Goal: Book appointment/travel/reservation

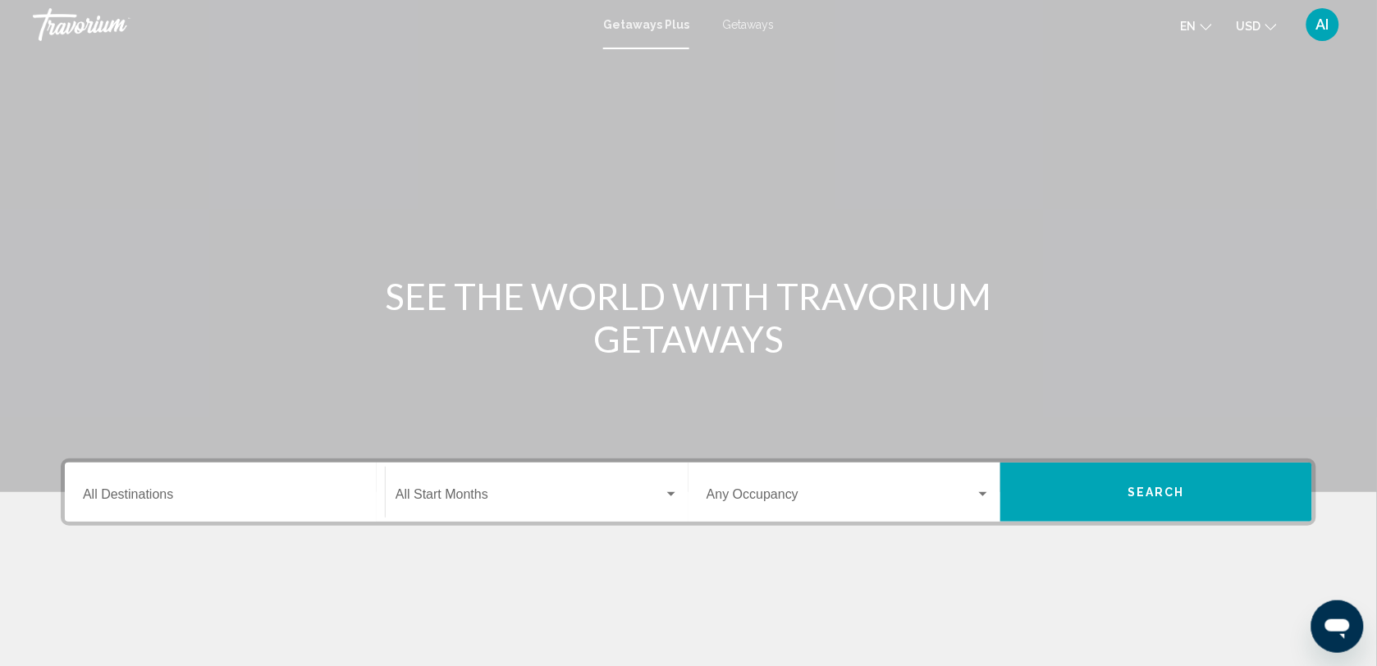
click at [761, 22] on span "Getaways" at bounding box center [748, 24] width 52 height 13
click at [134, 491] on input "Destination All Destinations" at bounding box center [225, 498] width 284 height 15
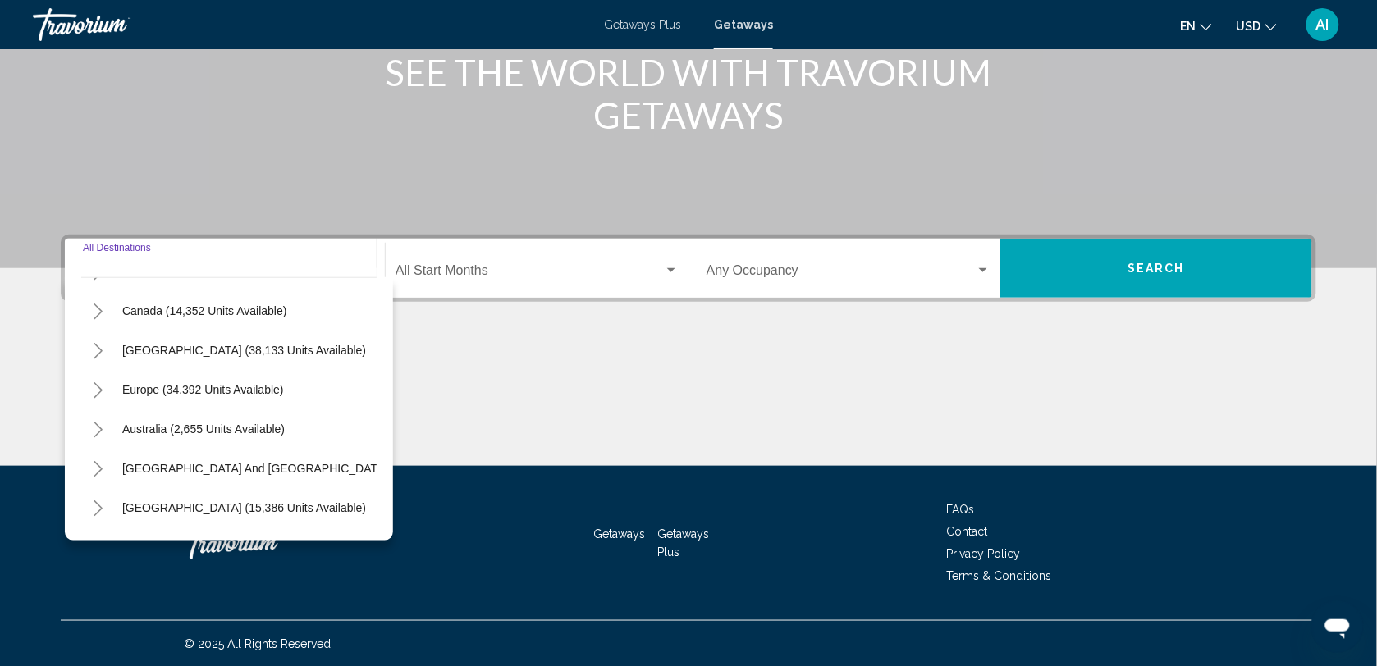
scroll to position [120, 0]
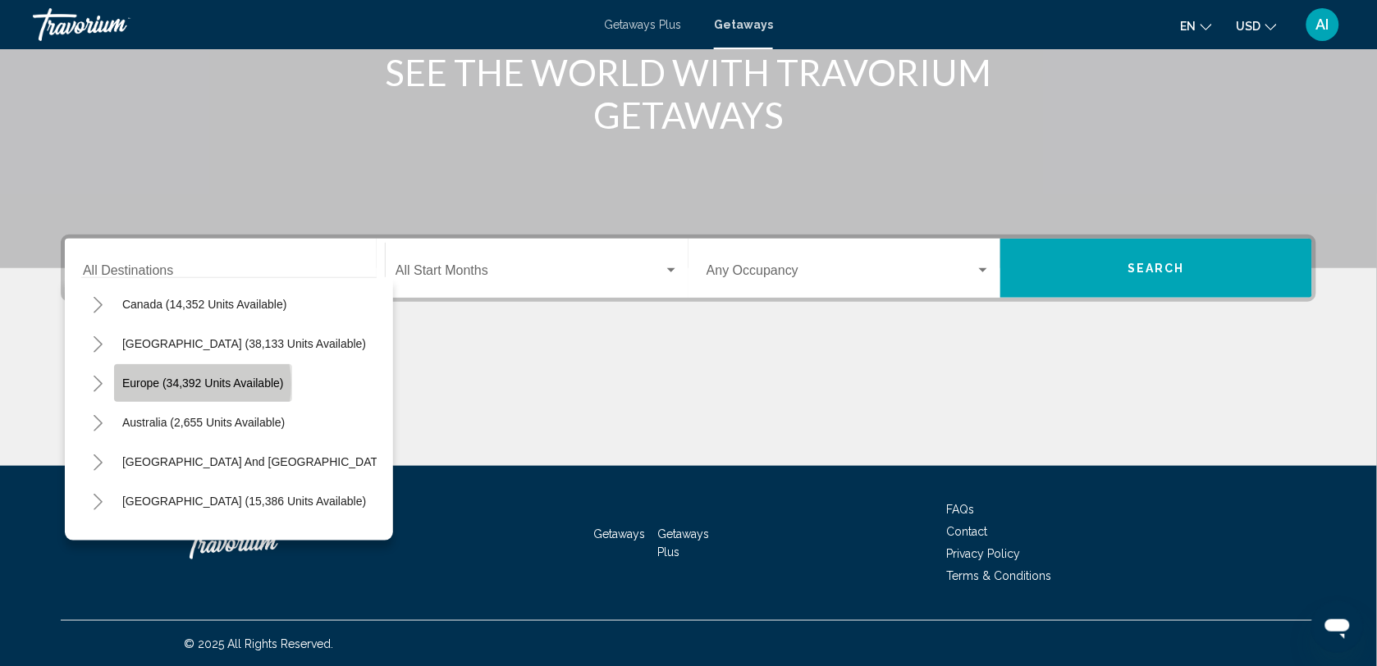
click at [186, 384] on span "Europe (34,392 units available)" at bounding box center [203, 383] width 162 height 13
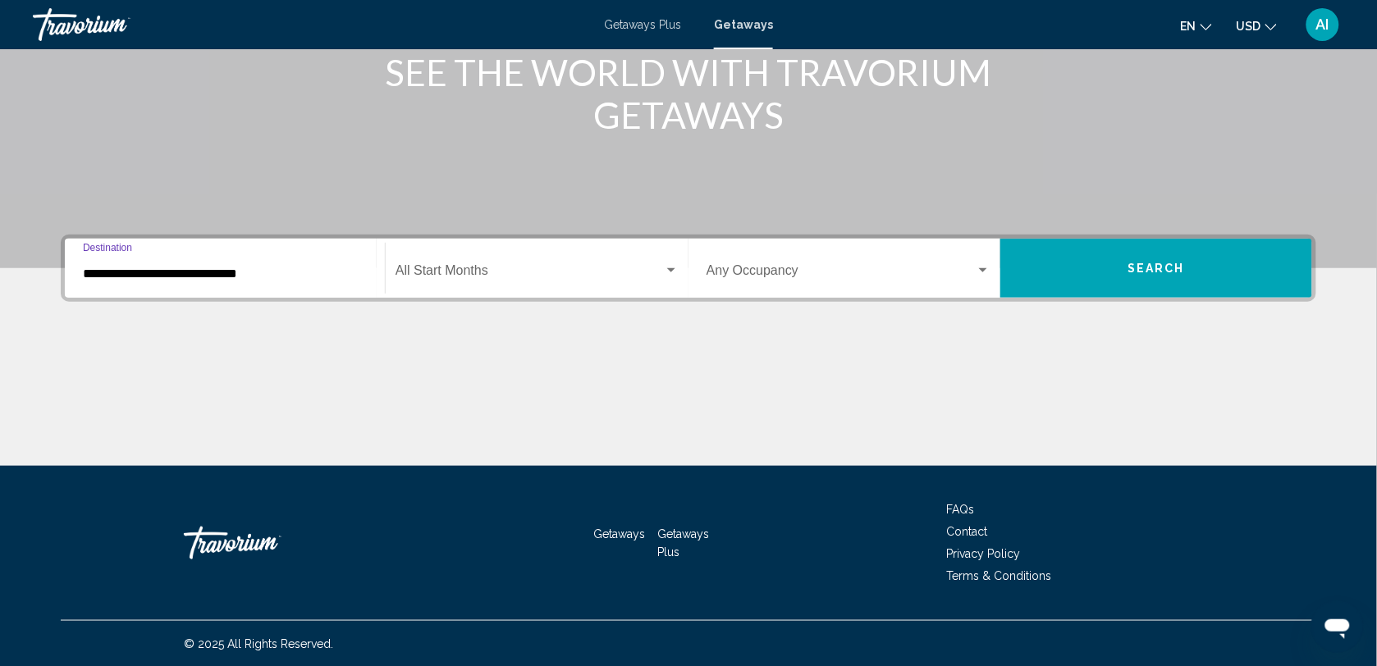
click at [203, 269] on input "**********" at bounding box center [225, 274] width 284 height 15
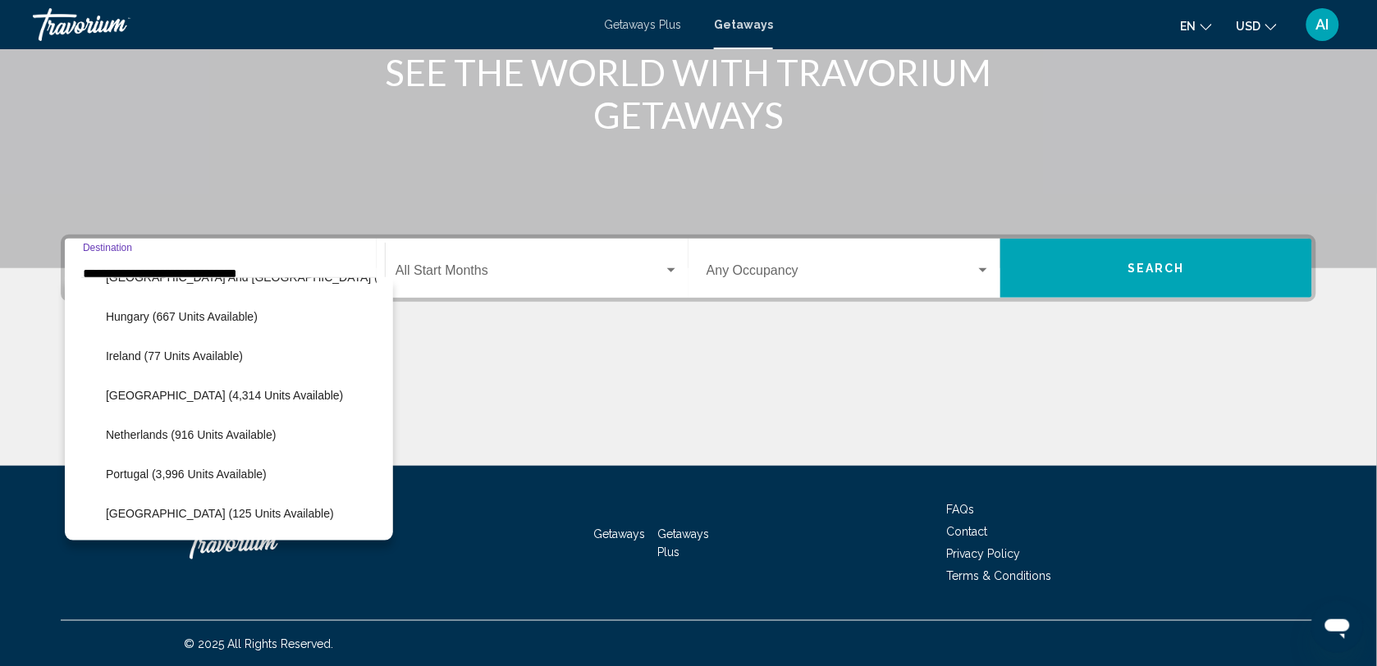
scroll to position [608, 0]
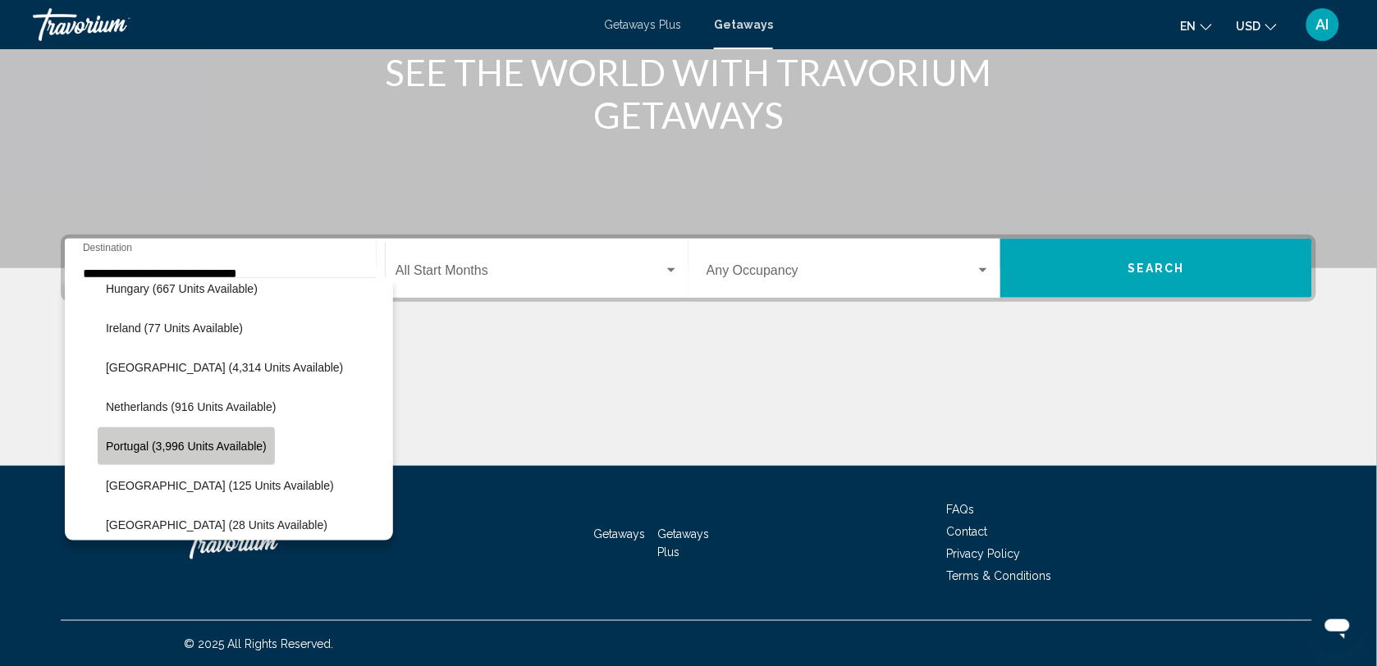
click at [156, 428] on button "Portugal (3,996 units available)" at bounding box center [186, 447] width 177 height 38
type input "**********"
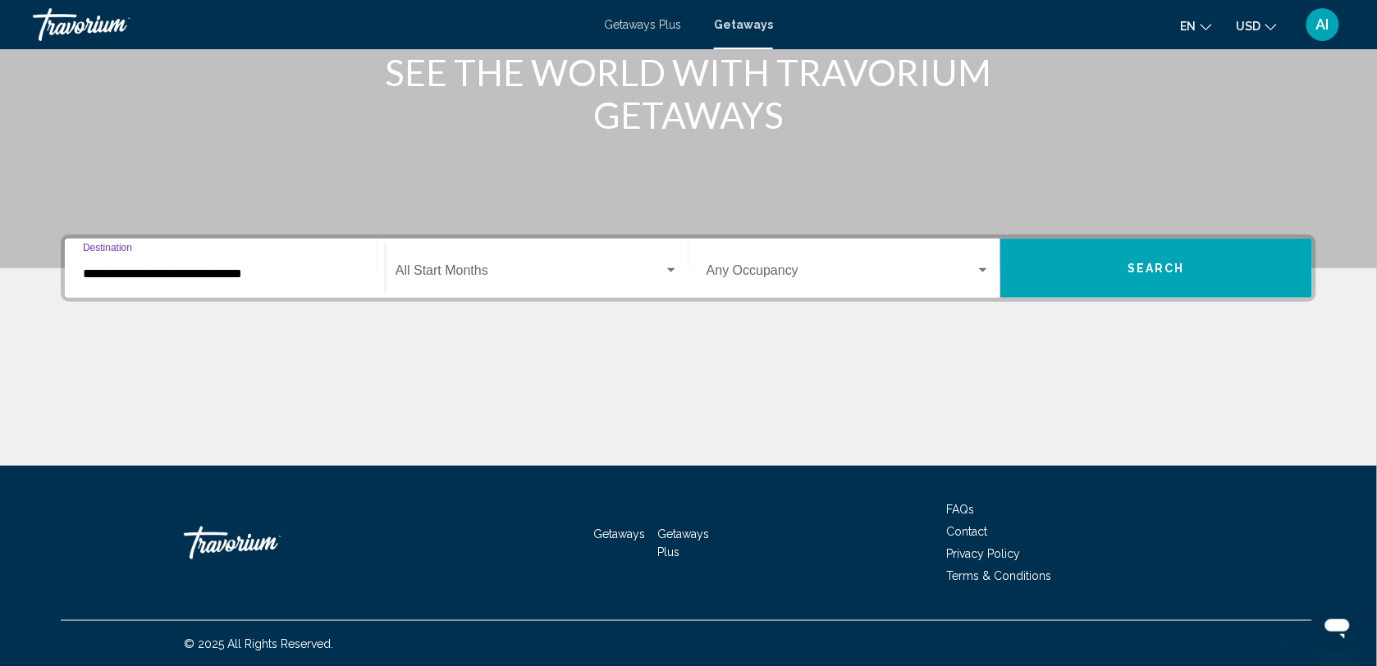
click at [505, 281] on div "Start Month All Start Months" at bounding box center [537, 269] width 283 height 52
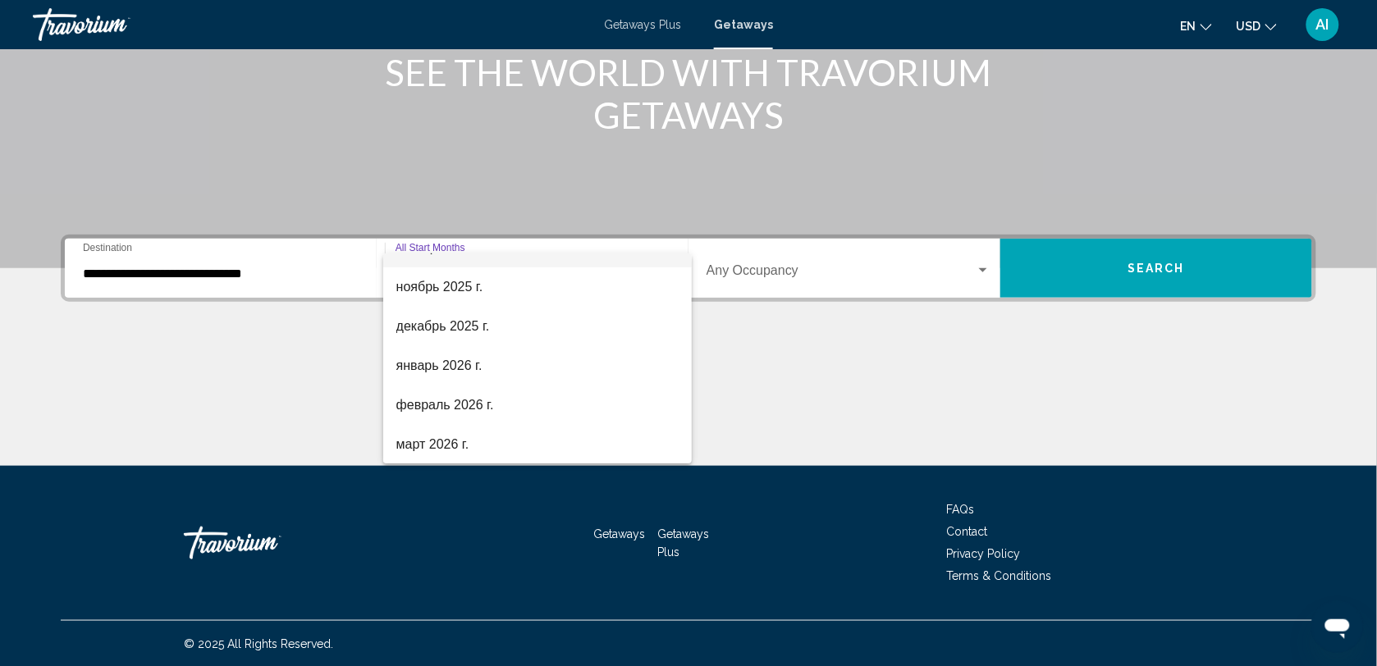
scroll to position [152, 0]
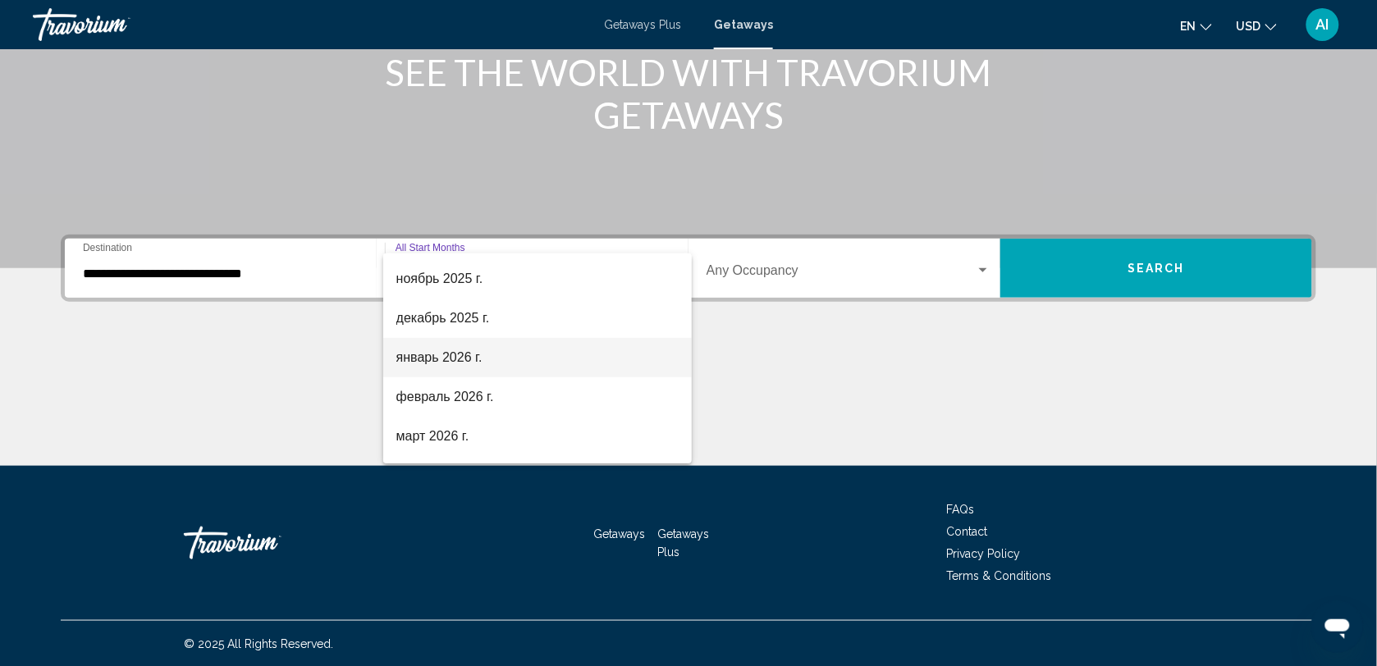
click at [469, 369] on span "январь 2026 г." at bounding box center [537, 357] width 283 height 39
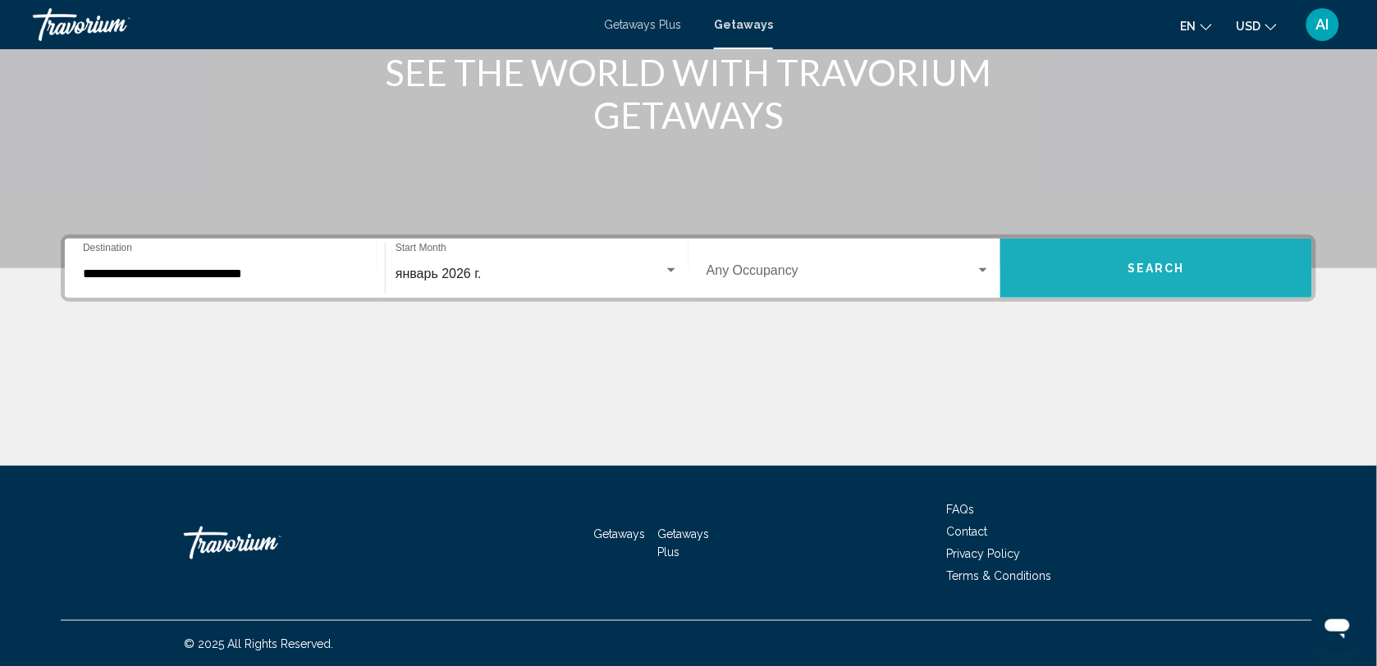
click at [1108, 256] on button "Search" at bounding box center [1156, 268] width 312 height 59
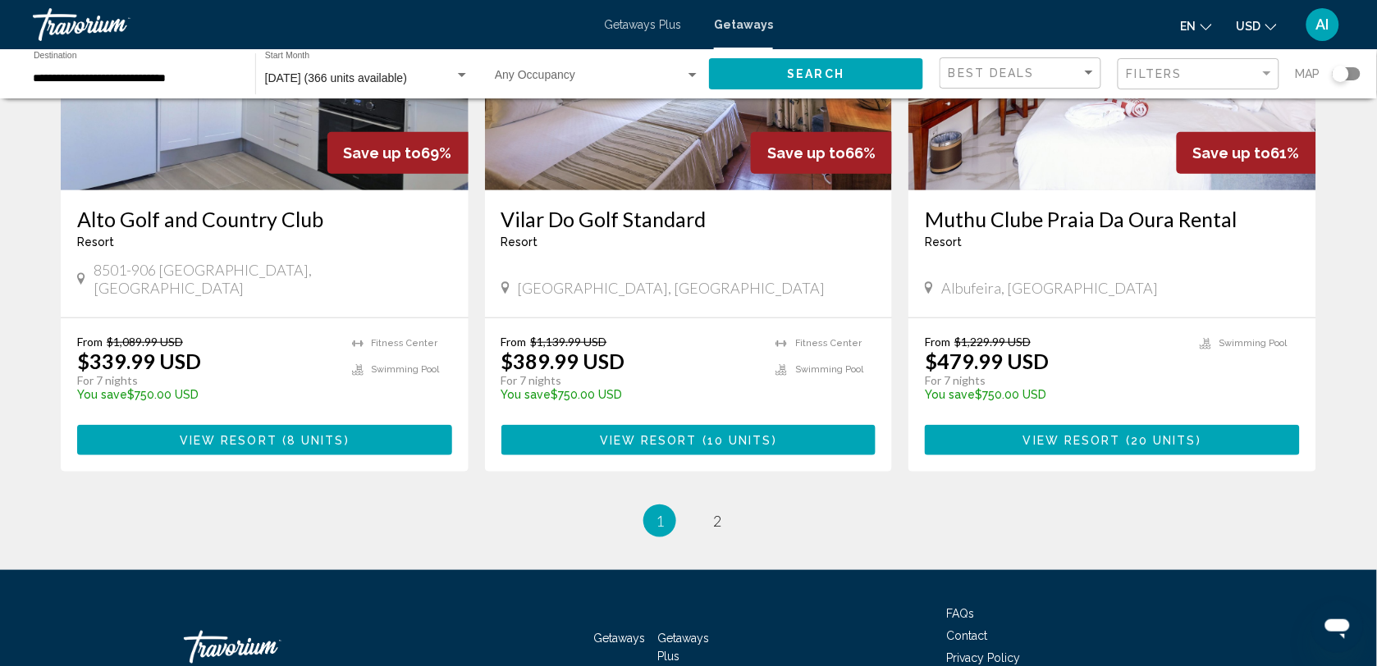
scroll to position [2008, 0]
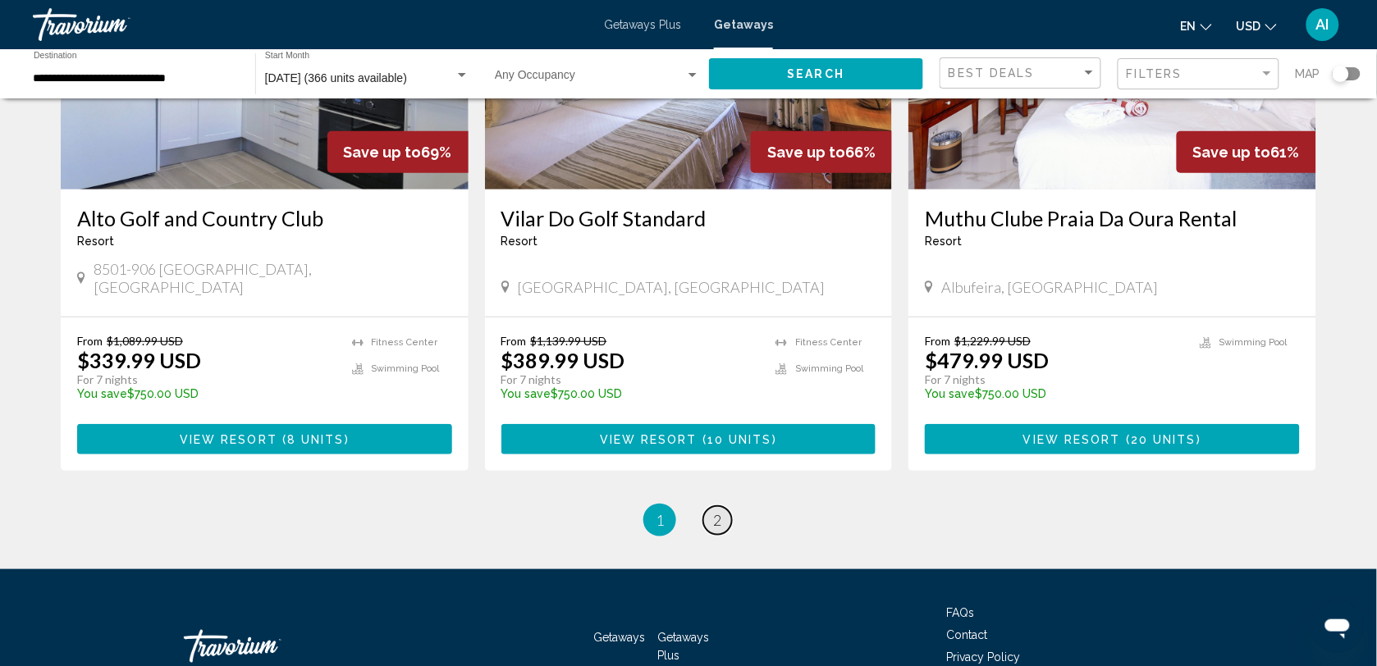
click at [719, 511] on span "2" at bounding box center [717, 520] width 8 height 18
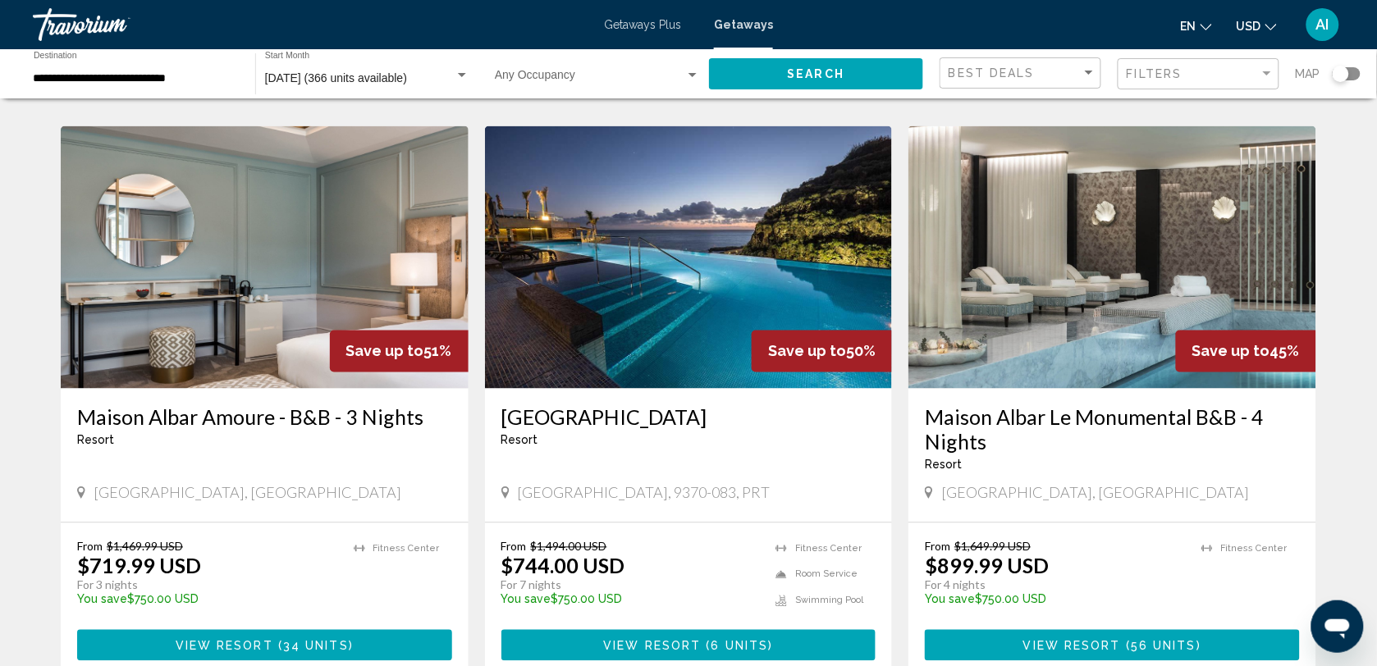
scroll to position [694, 0]
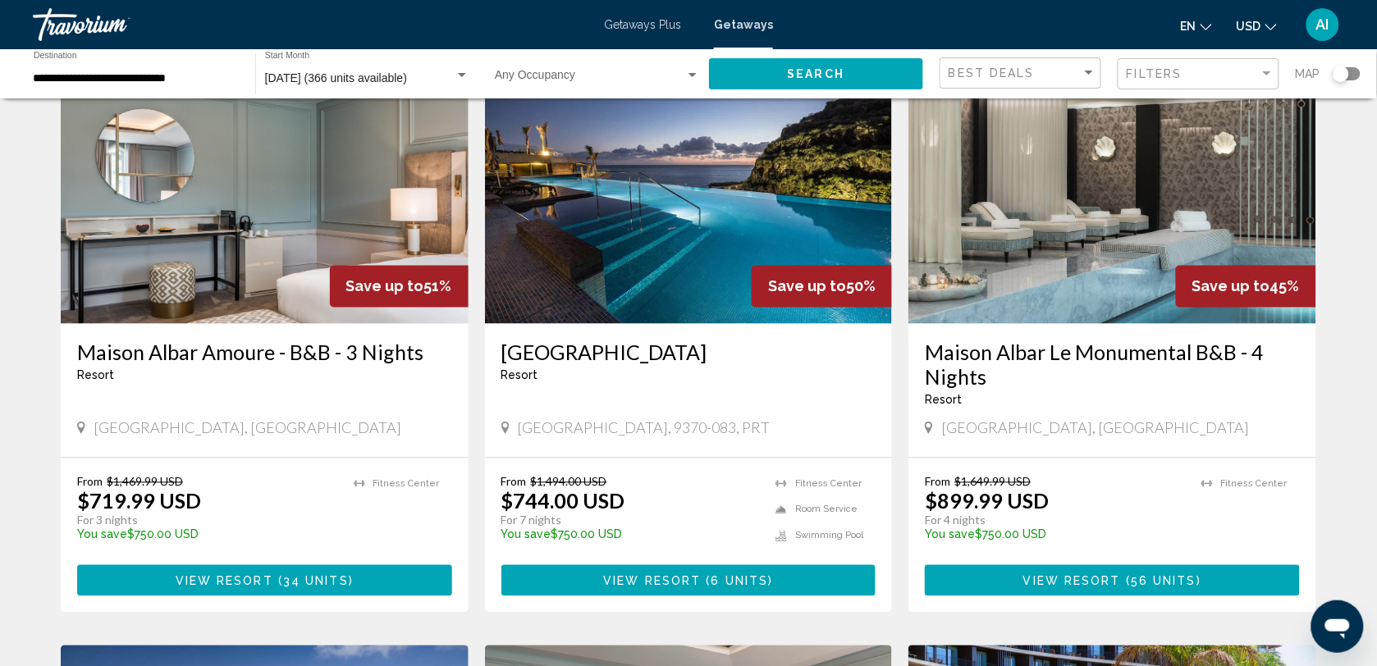
click at [383, 80] on span "[DATE] (366 units available)" at bounding box center [336, 77] width 142 height 13
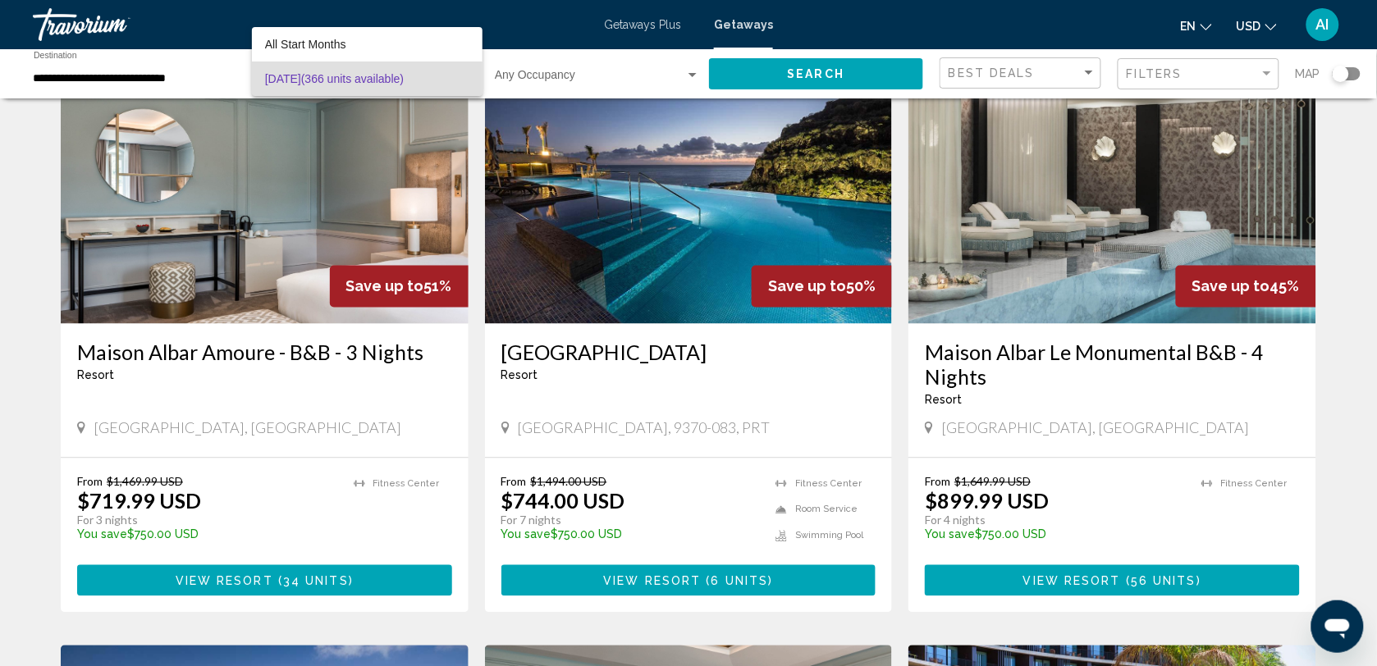
click at [152, 66] on div at bounding box center [688, 333] width 1377 height 666
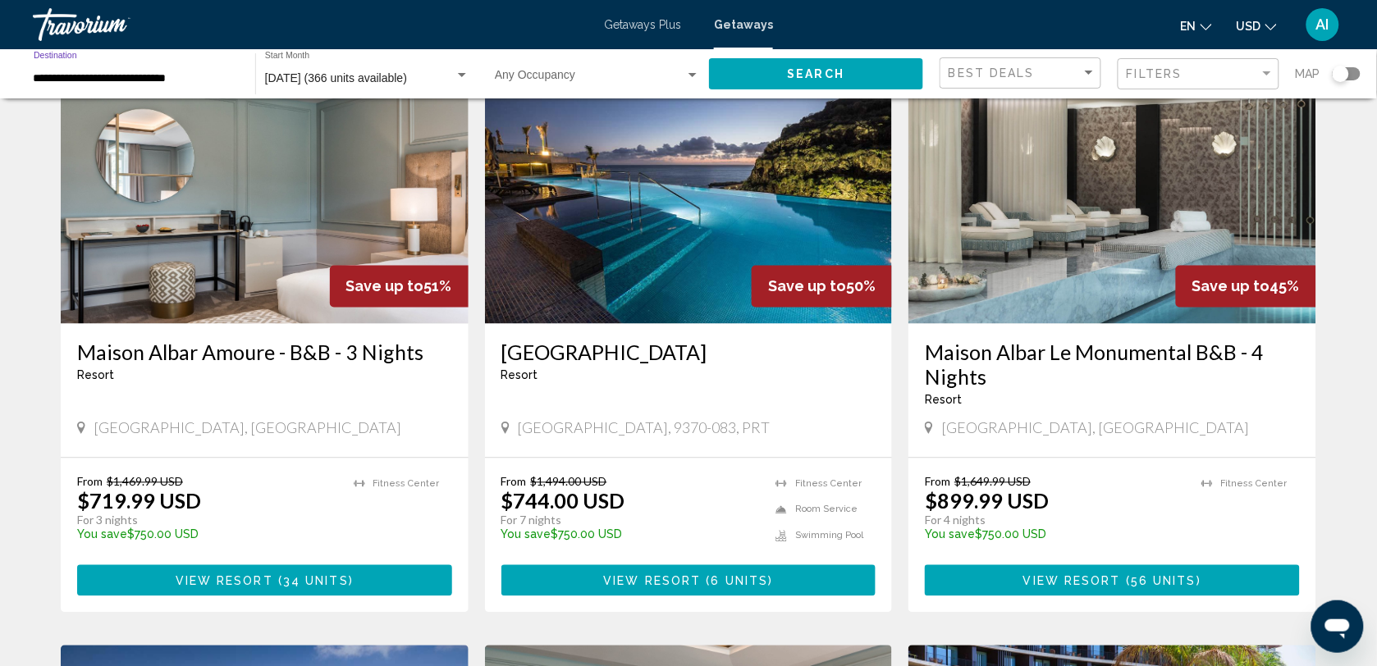
click at [152, 80] on input "**********" at bounding box center [136, 78] width 205 height 13
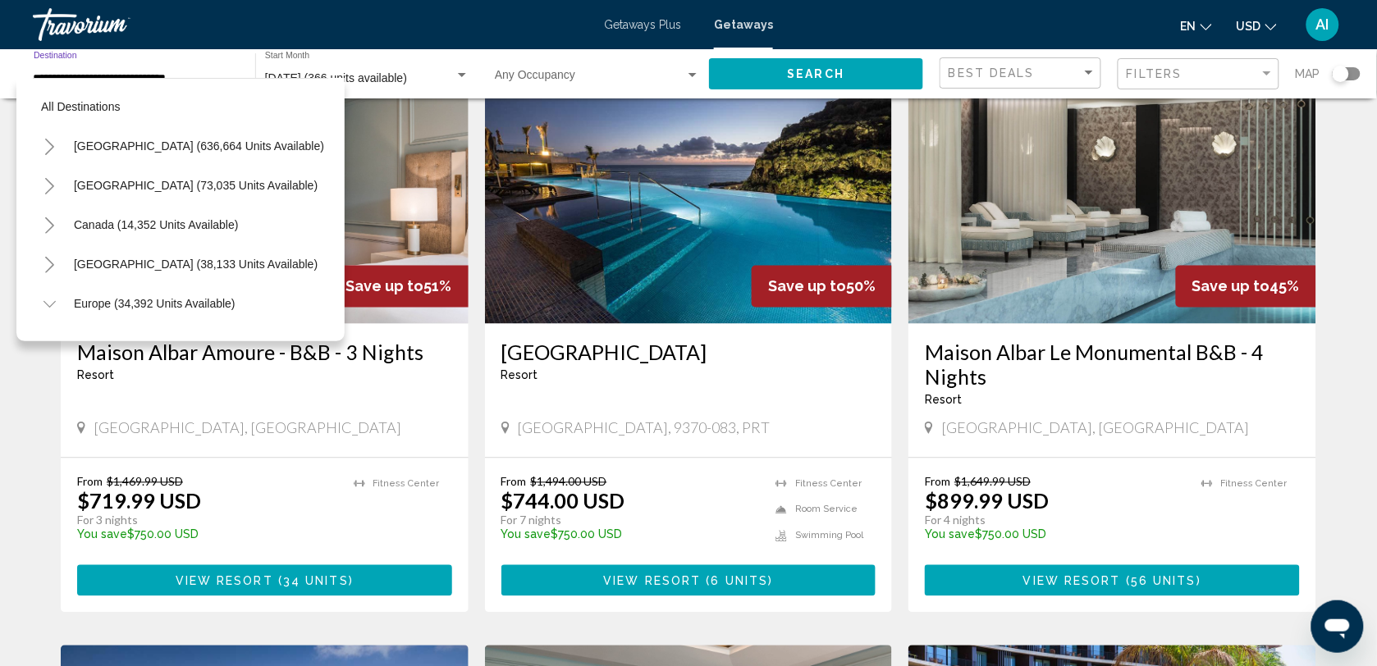
scroll to position [656, 0]
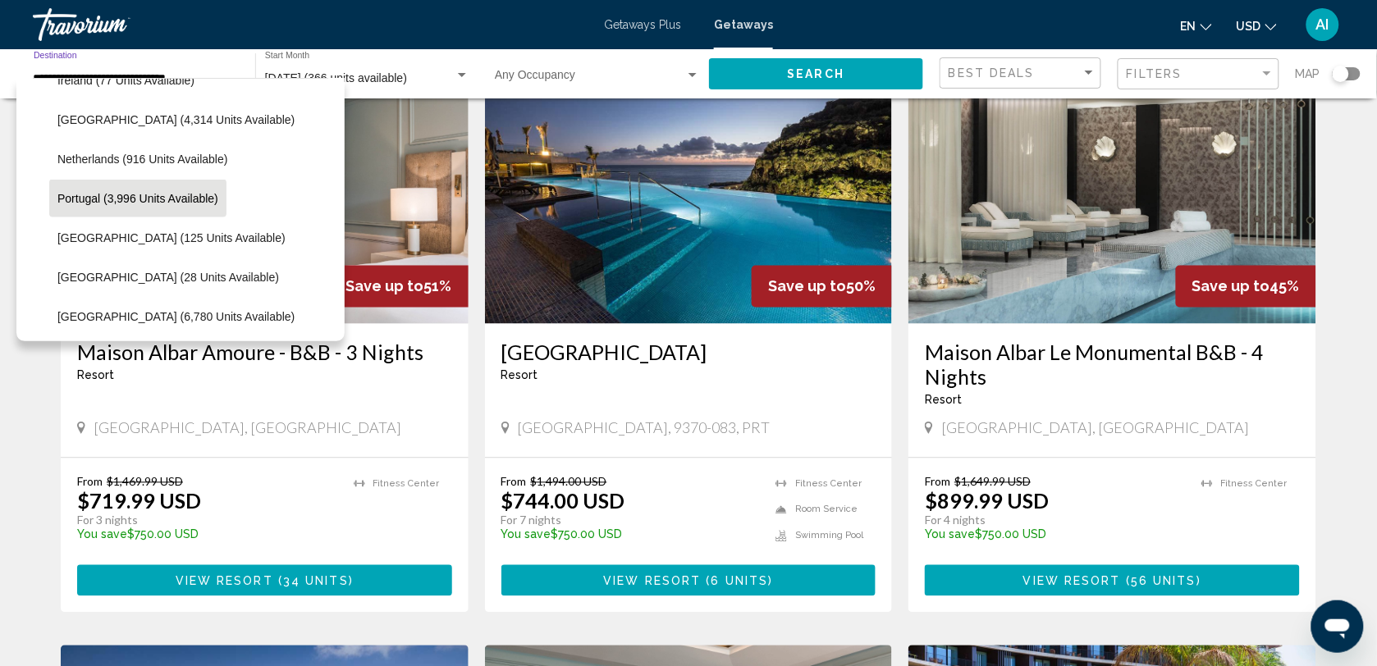
click at [175, 197] on span "Portugal (3,996 units available)" at bounding box center [137, 198] width 161 height 13
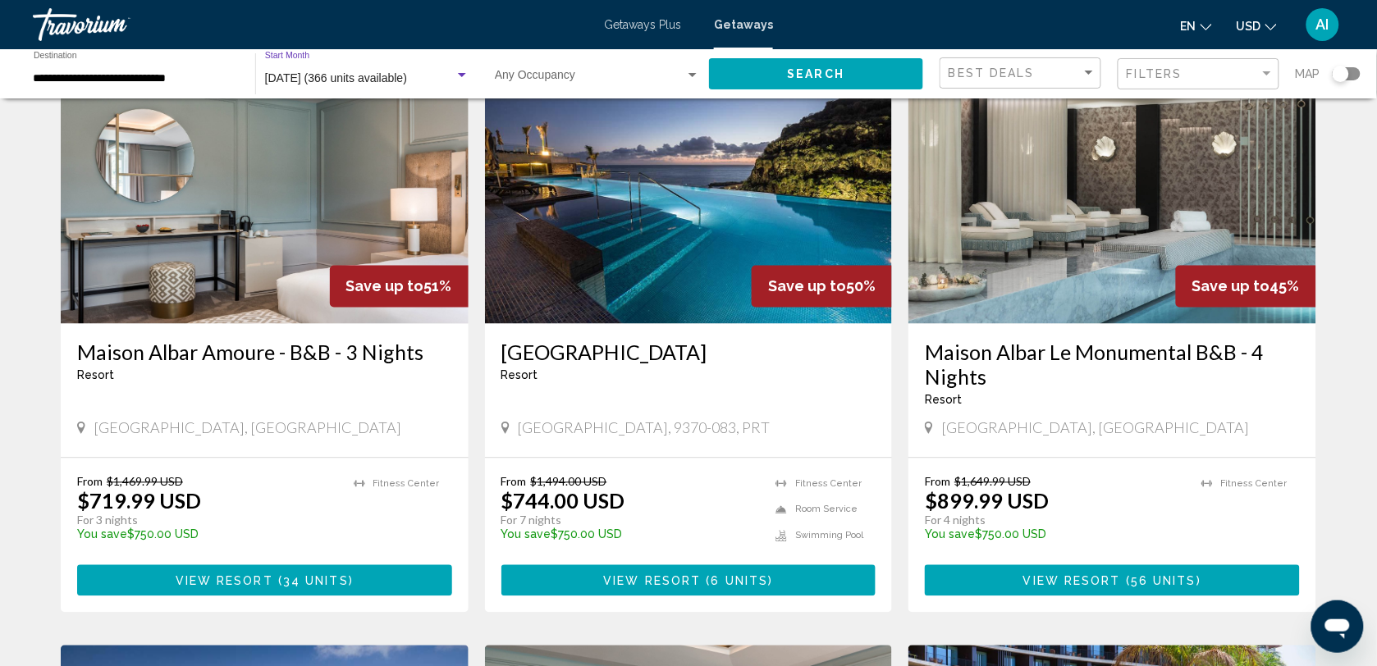
click at [457, 71] on div "Search widget" at bounding box center [462, 75] width 15 height 13
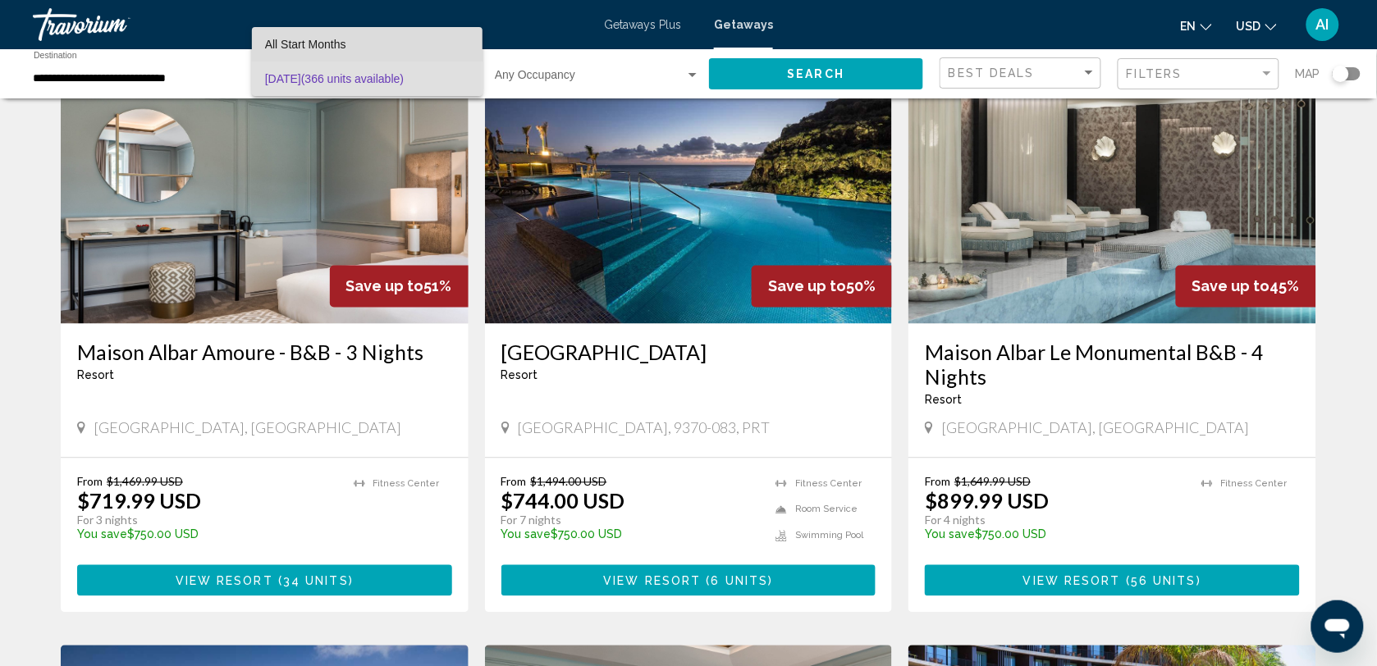
click at [446, 46] on span "All Start Months" at bounding box center [367, 44] width 204 height 34
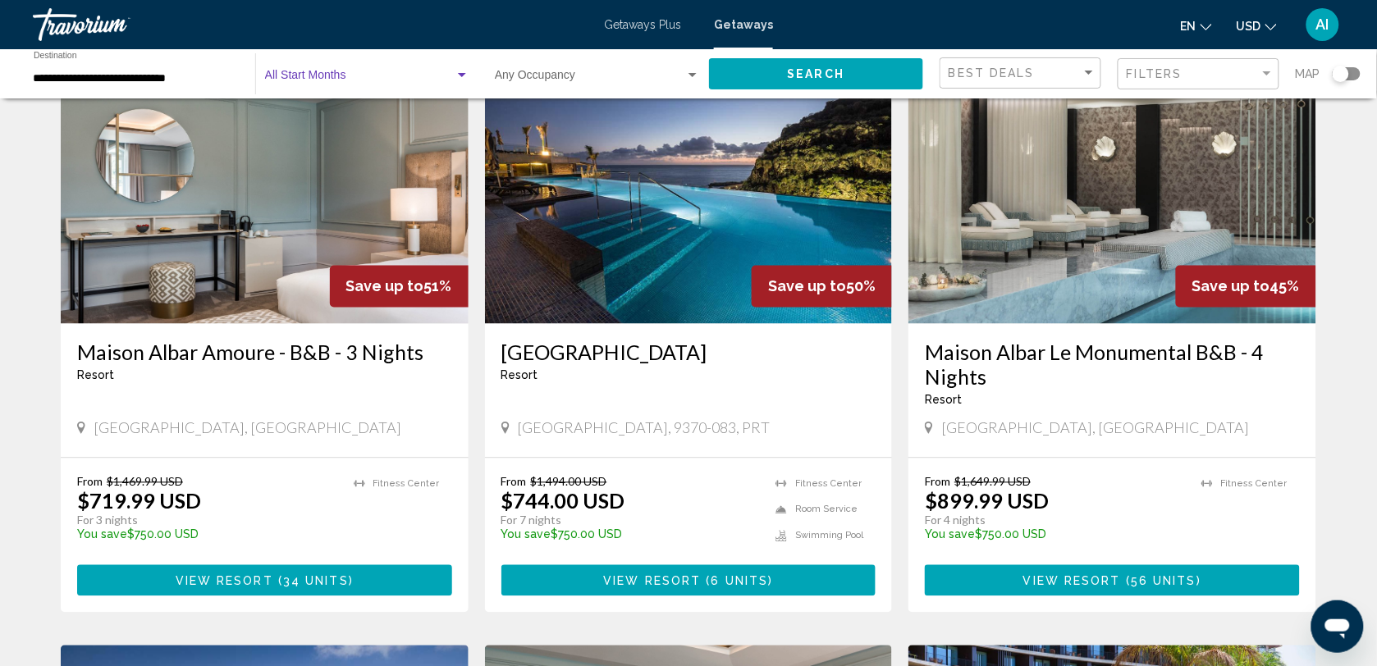
click at [439, 86] on div "Start Month All Start Months" at bounding box center [367, 74] width 204 height 45
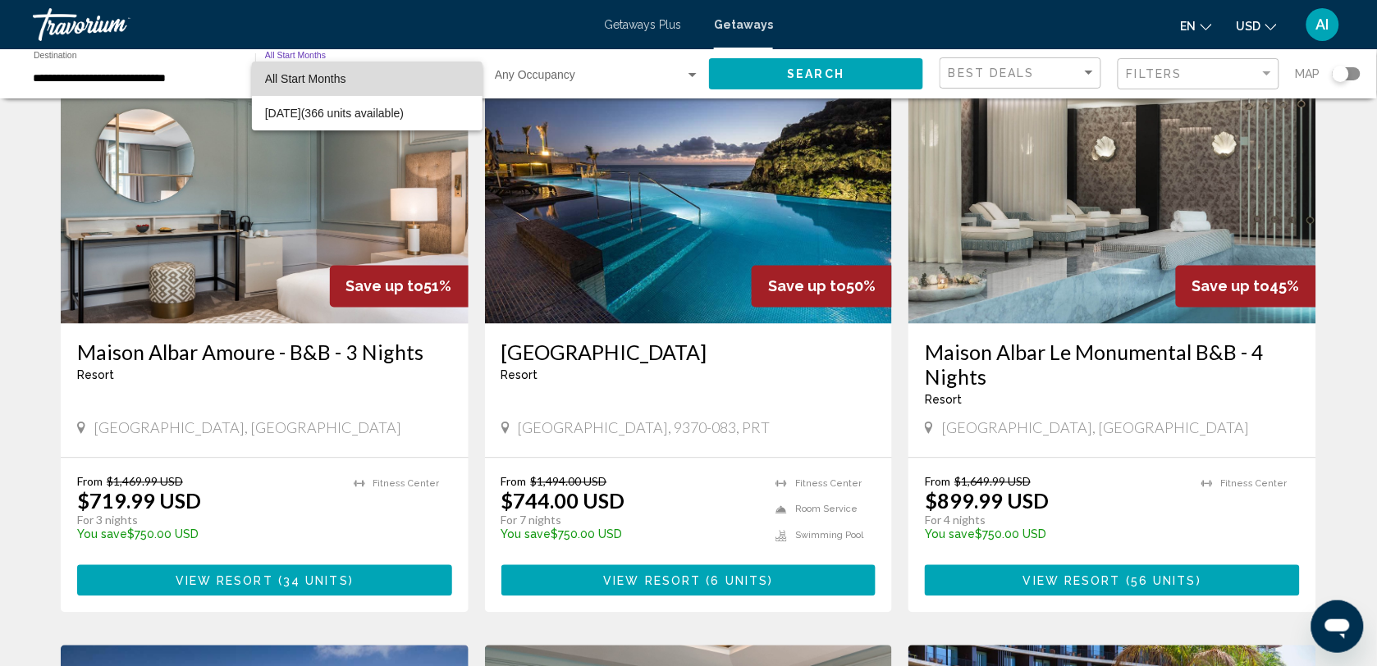
click at [400, 80] on span "All Start Months" at bounding box center [367, 79] width 204 height 34
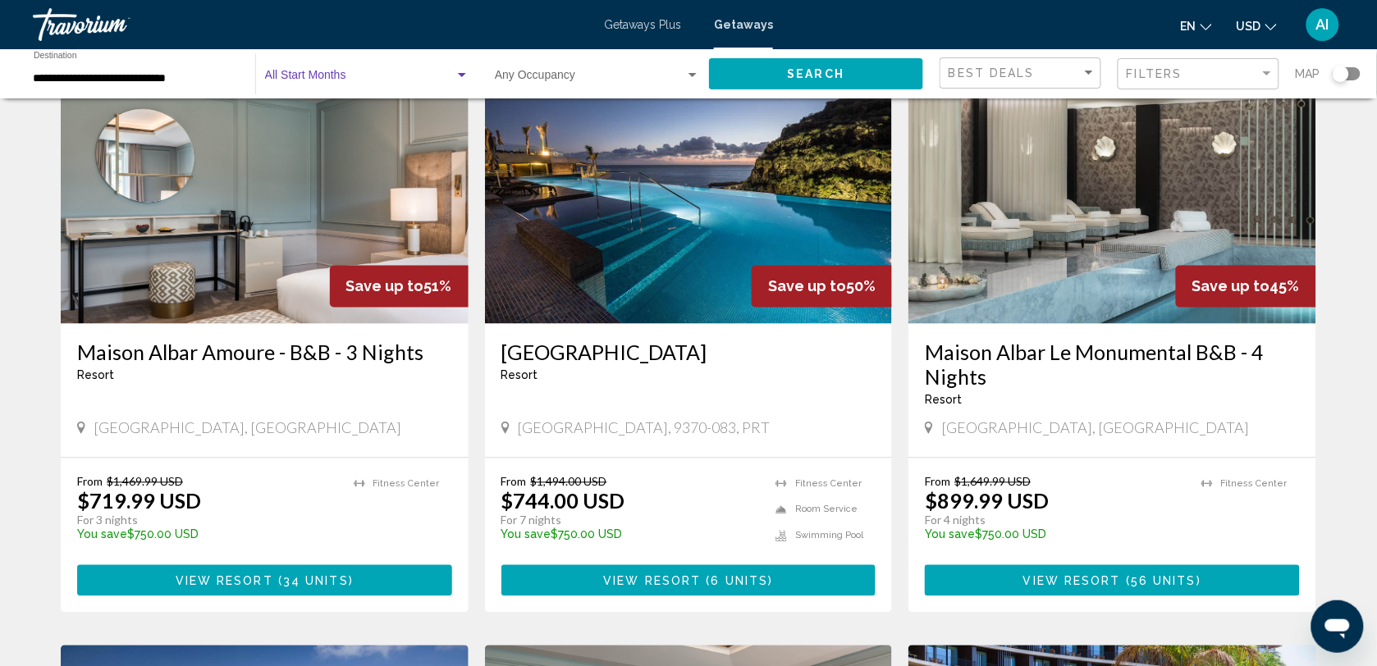
click at [804, 74] on span "Search" at bounding box center [816, 74] width 57 height 13
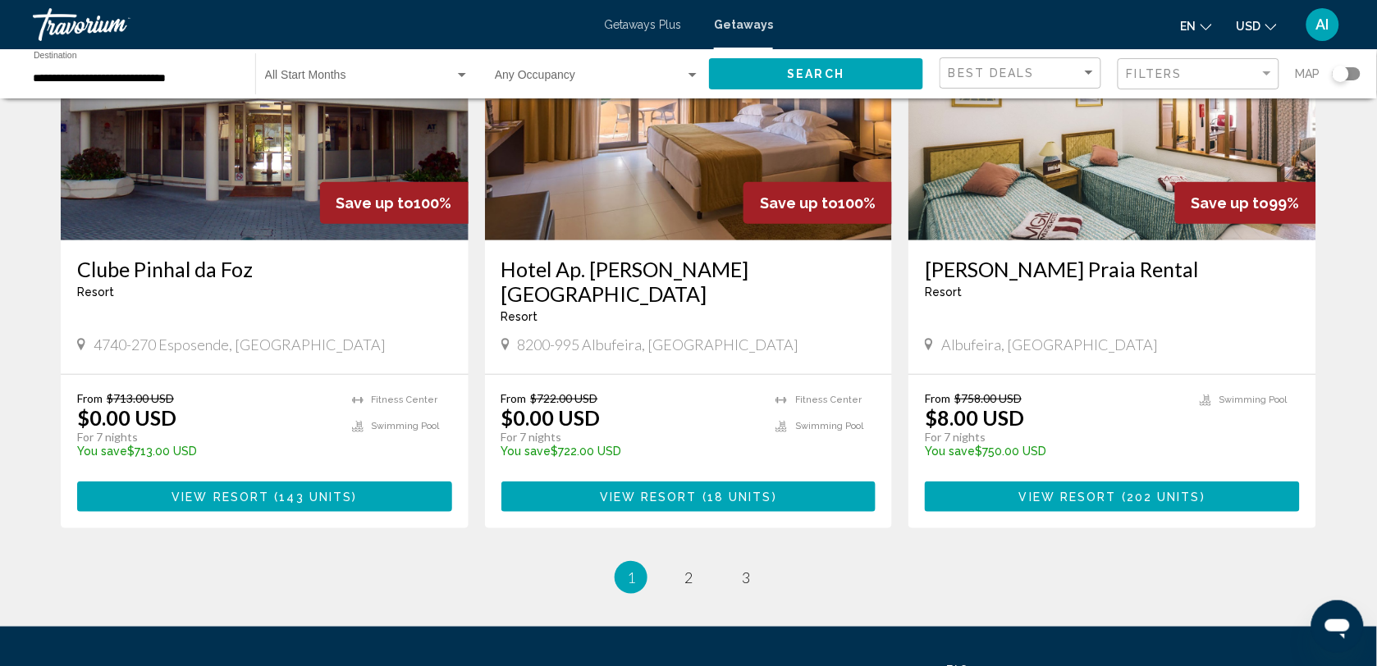
scroll to position [2008, 0]
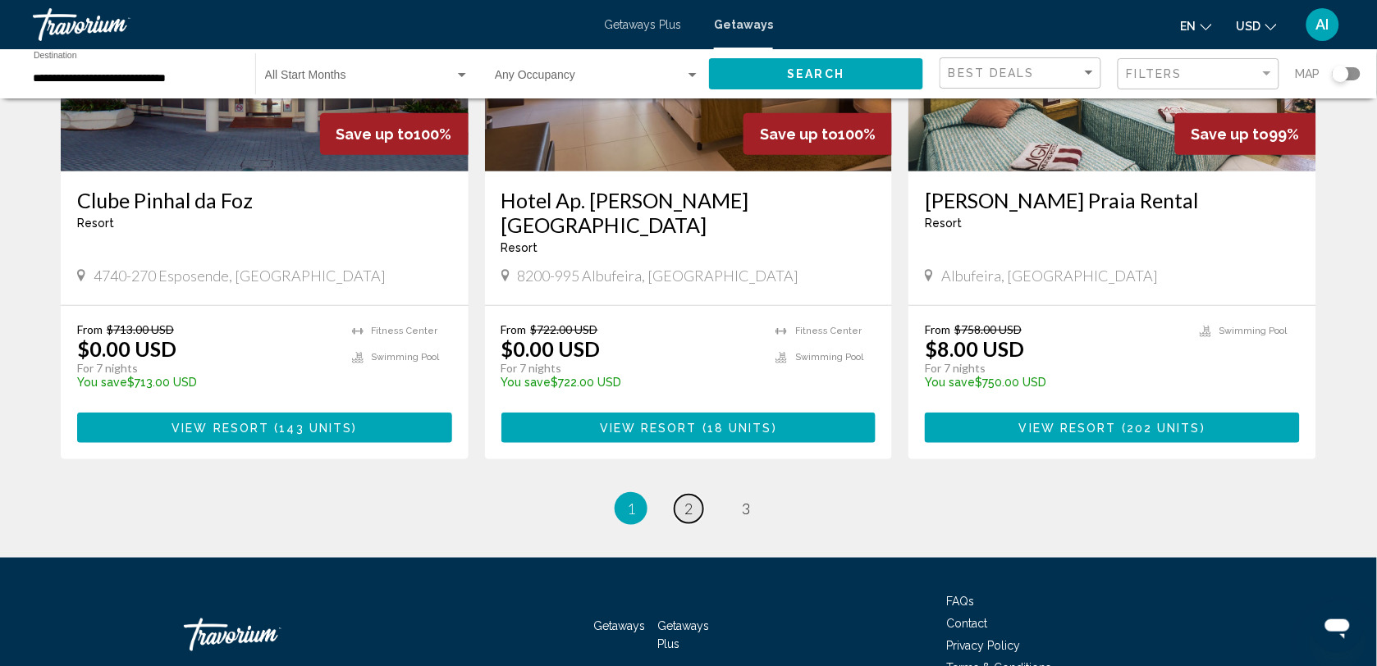
click at [693, 495] on link "page 2" at bounding box center [688, 509] width 29 height 29
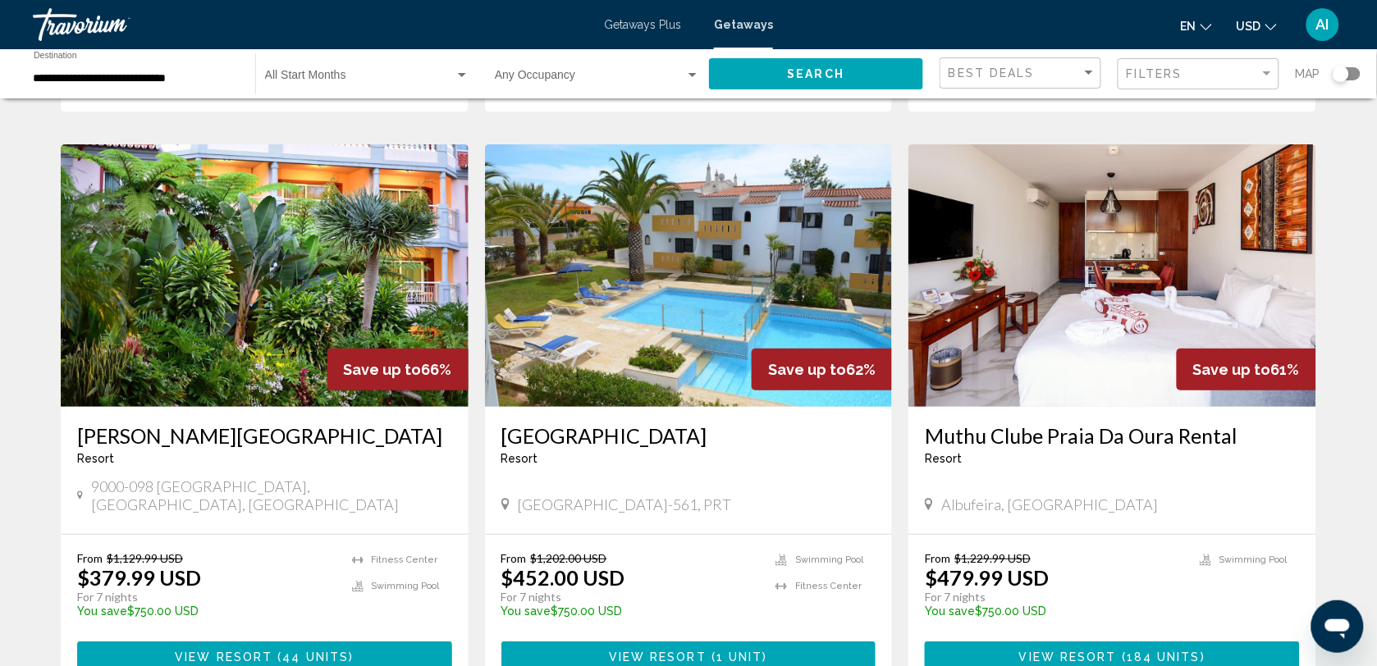
scroll to position [1785, 0]
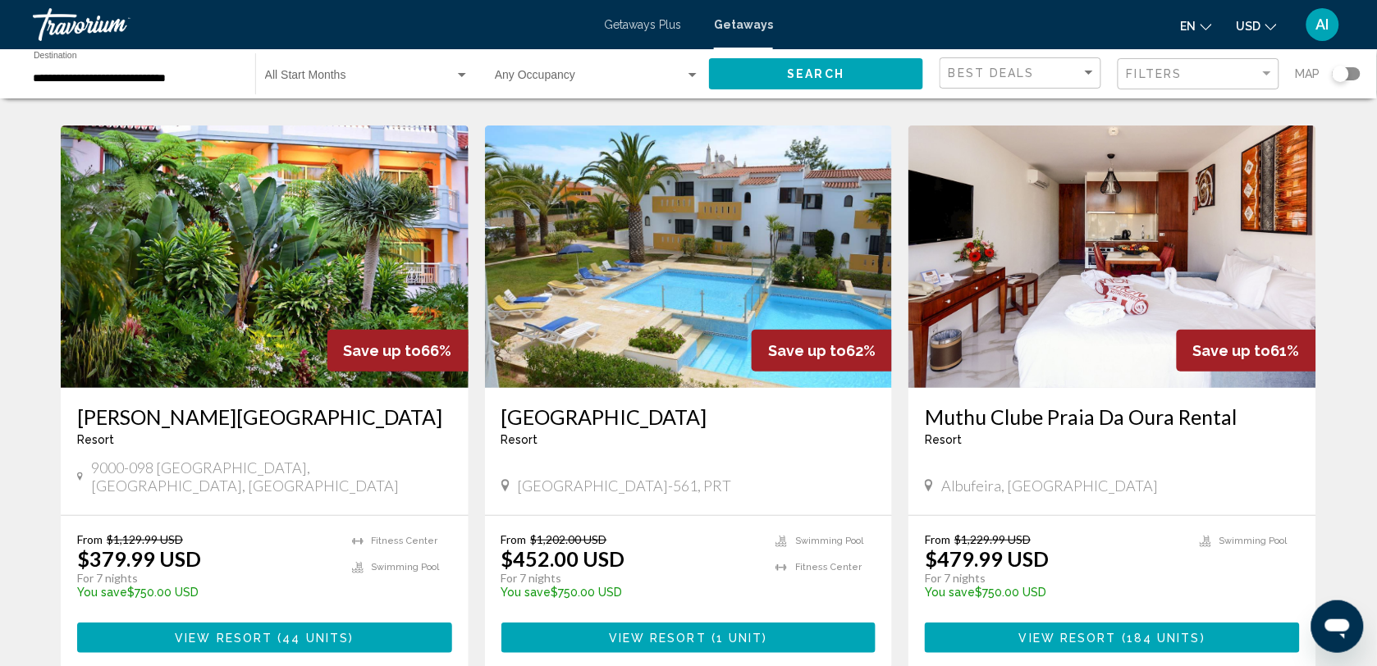
click at [228, 267] on img "Main content" at bounding box center [265, 257] width 408 height 263
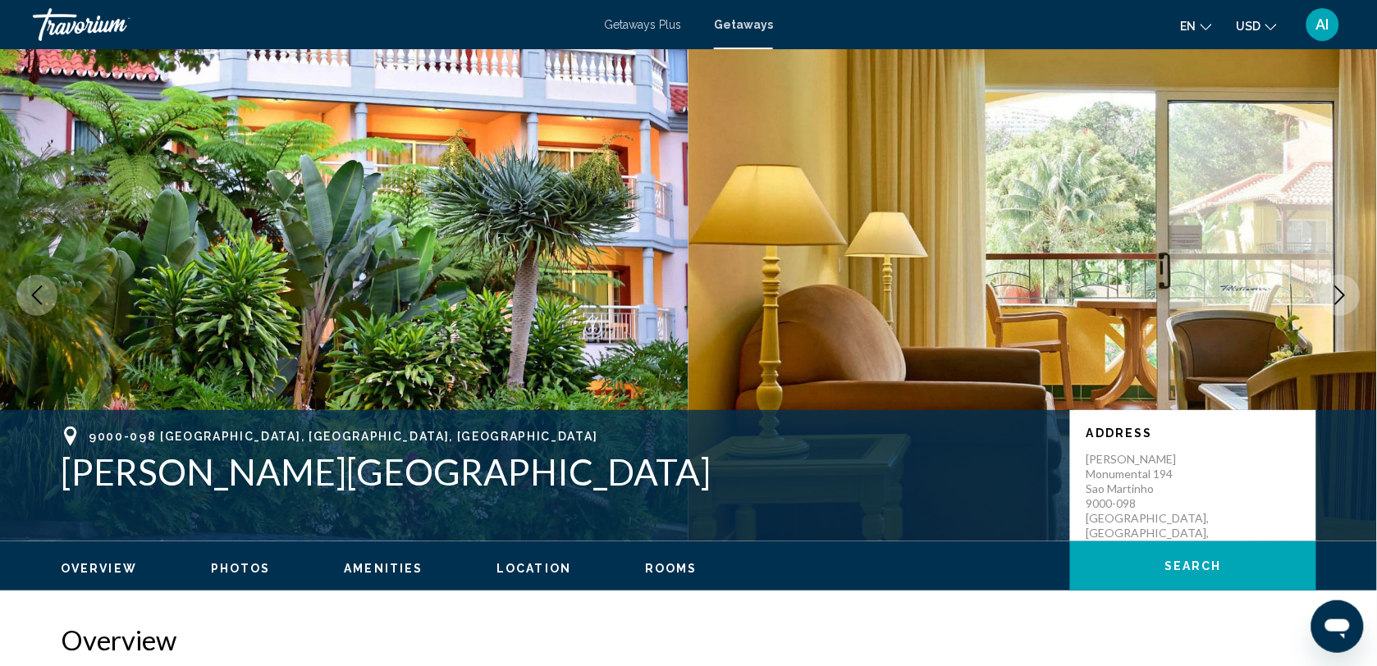
click at [657, 563] on span "Rooms" at bounding box center [671, 568] width 53 height 13
click at [337, 470] on h1 "[PERSON_NAME][GEOGRAPHIC_DATA]" at bounding box center [557, 471] width 993 height 43
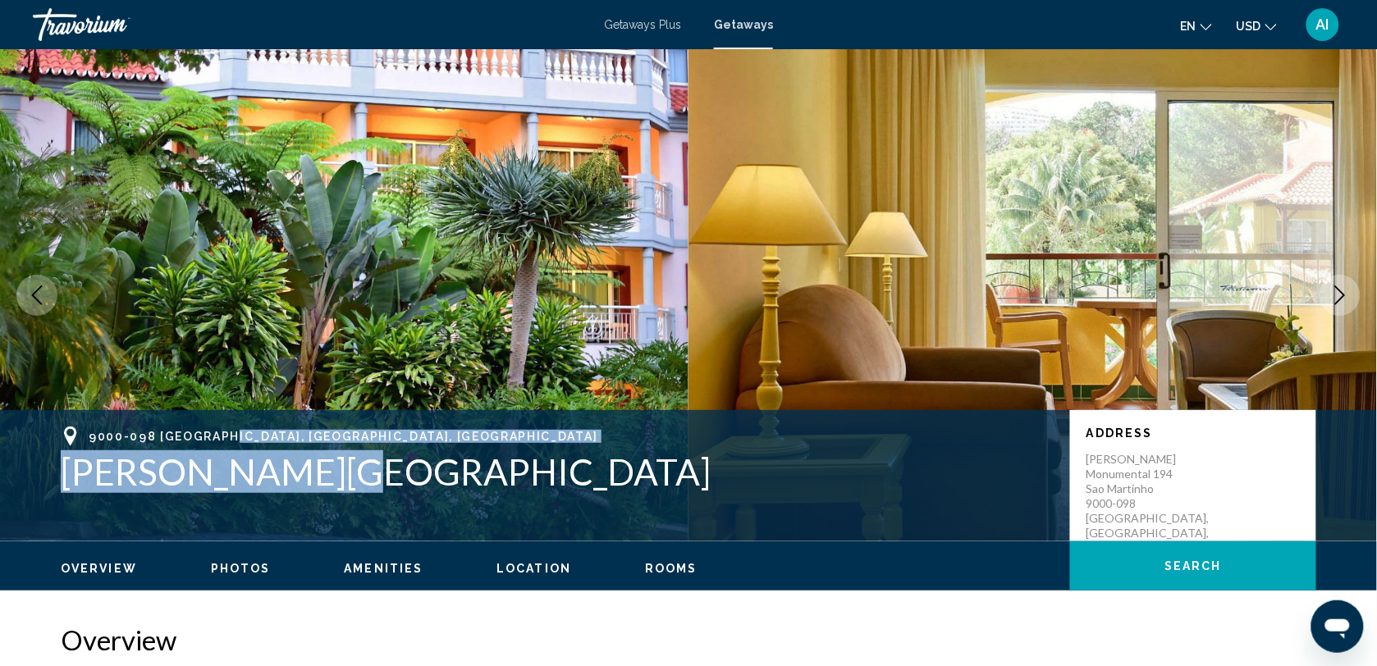
drag, startPoint x: 337, startPoint y: 470, endPoint x: 230, endPoint y: 432, distance: 114.2
click at [230, 432] on div "9000-098 [GEOGRAPHIC_DATA], [GEOGRAPHIC_DATA], [GEOGRAPHIC_DATA] [PERSON_NAME][…" at bounding box center [557, 460] width 993 height 66
copy div "[GEOGRAPHIC_DATA], [GEOGRAPHIC_DATA] [PERSON_NAME][GEOGRAPHIC_DATA]"
